Goal: Book appointment/travel/reservation

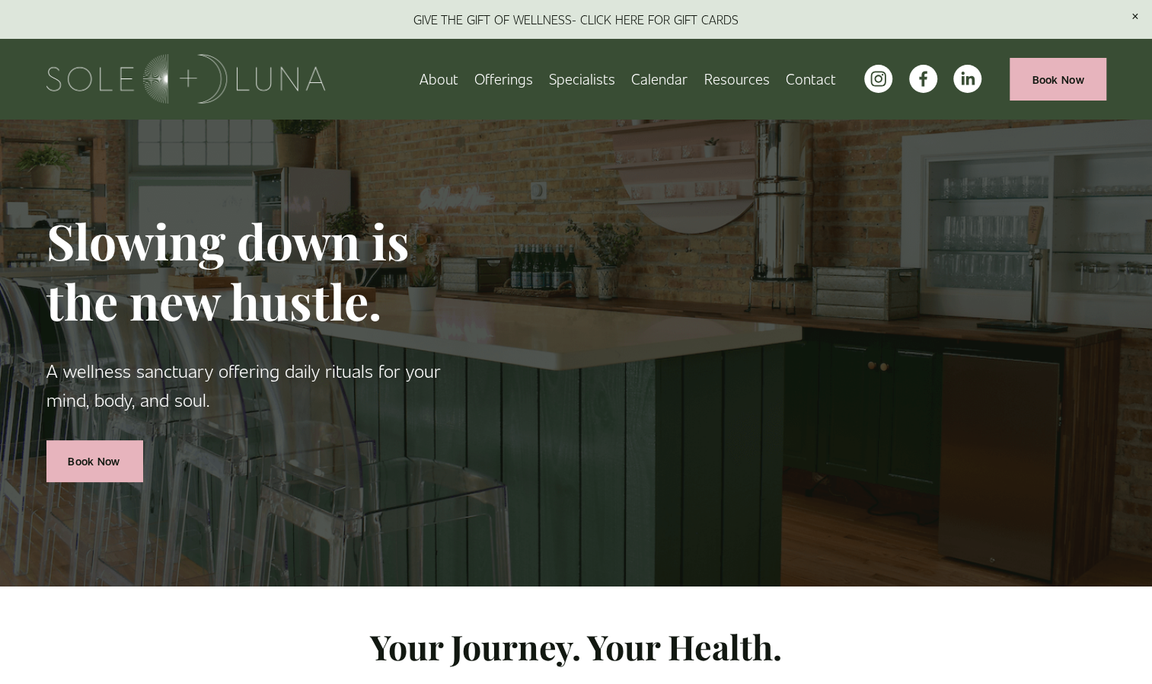
click at [662, 80] on link "Calendar" at bounding box center [659, 78] width 56 height 27
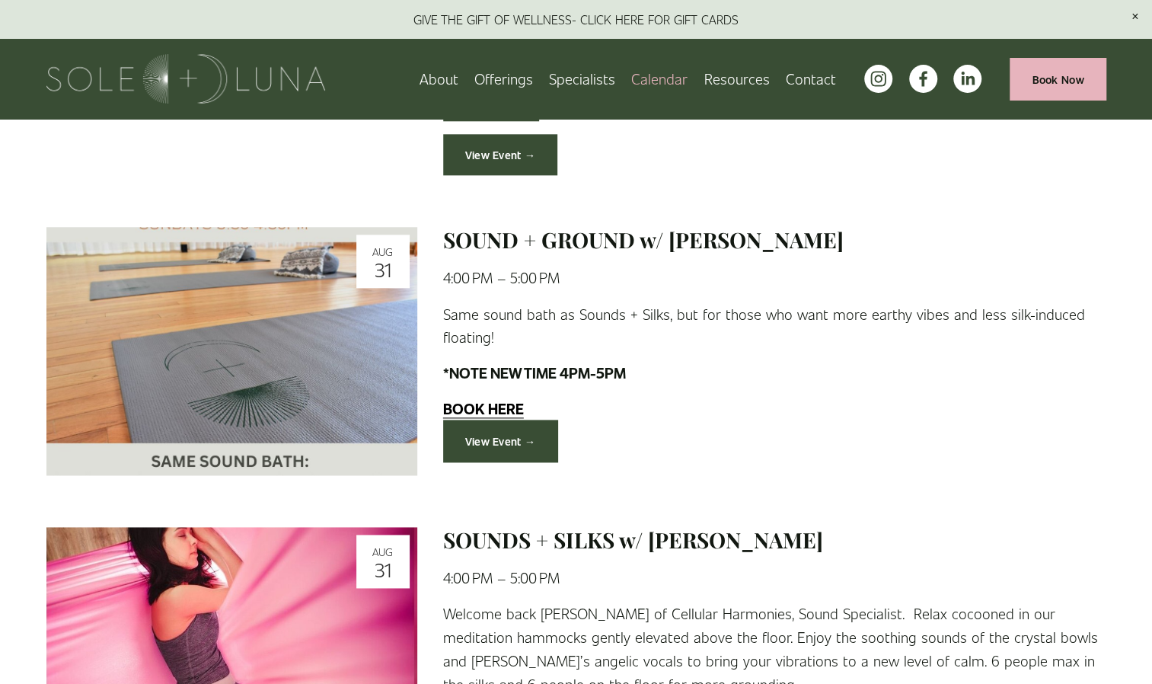
scroll to position [971, 0]
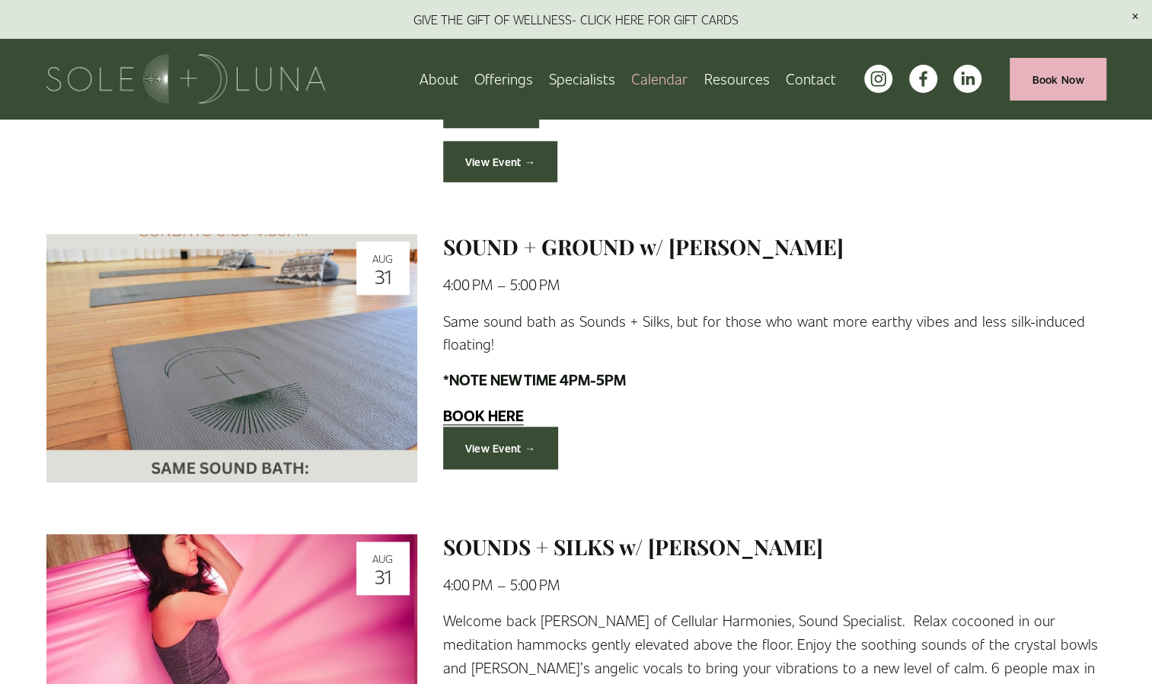
click at [671, 87] on link "Calendar" at bounding box center [659, 78] width 56 height 27
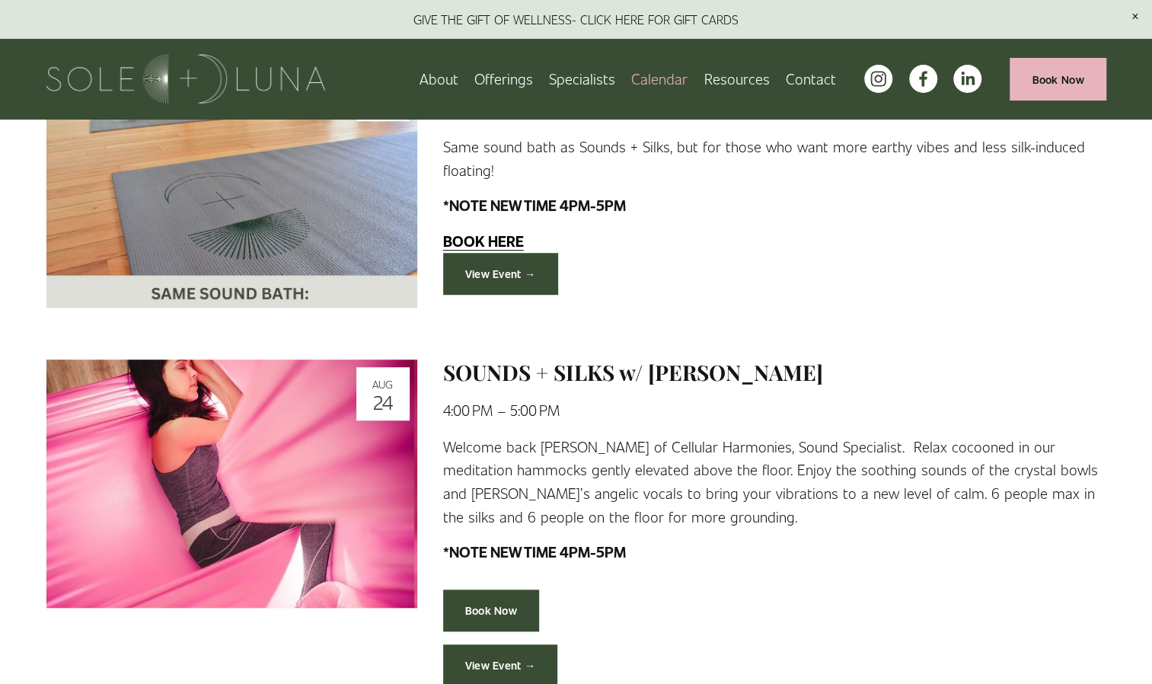
scroll to position [455, 0]
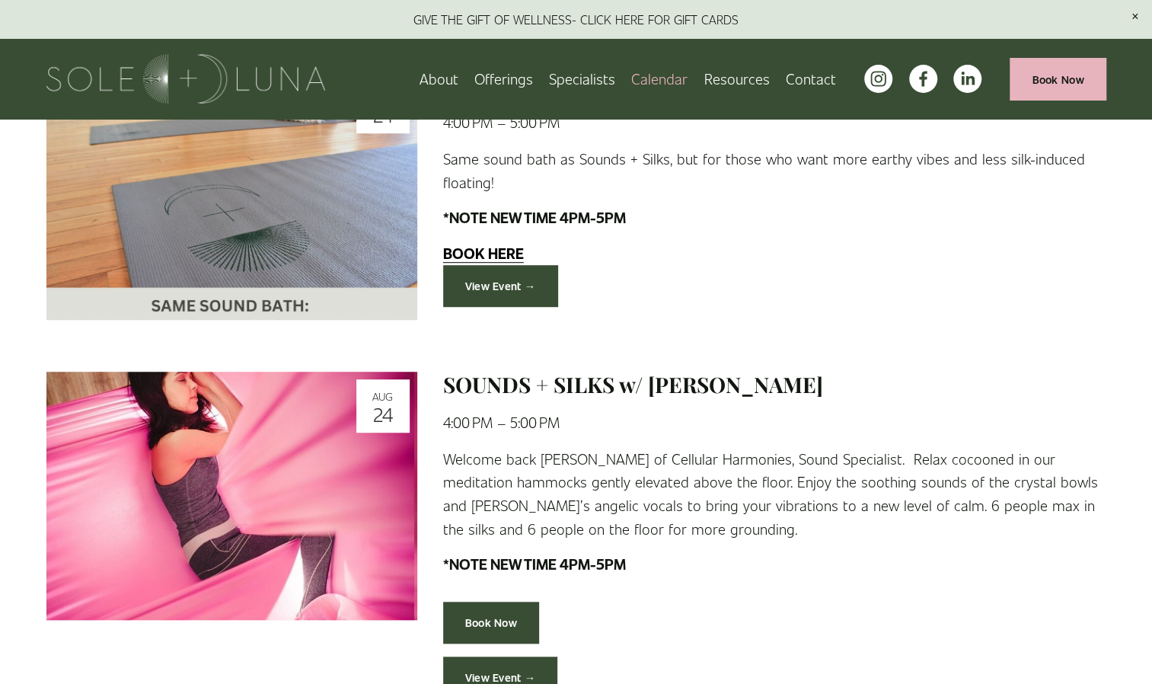
click at [1047, 65] on link "Book Now" at bounding box center [1057, 79] width 96 height 42
